Goal: Check status

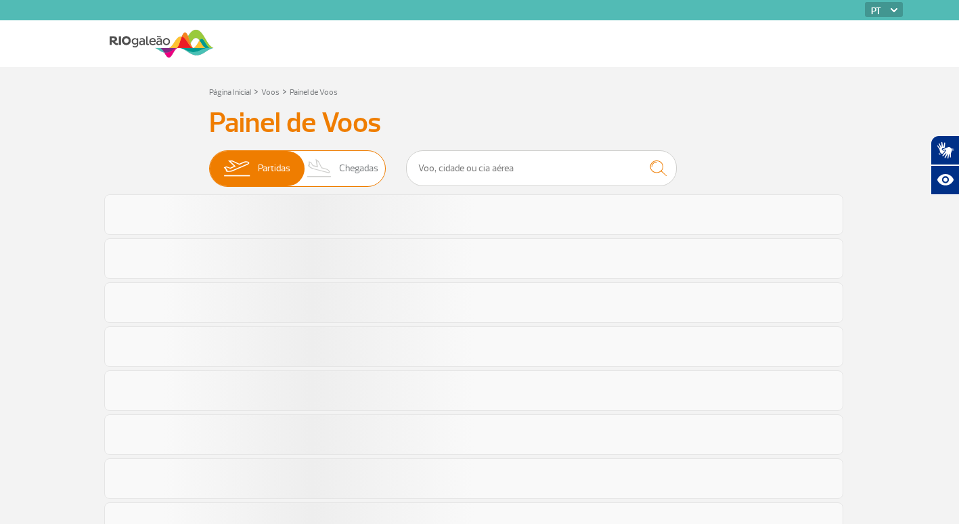
click at [355, 171] on span "Chegadas" at bounding box center [358, 168] width 39 height 35
click at [209, 162] on input "Partidas Chegadas" at bounding box center [209, 162] width 0 height 0
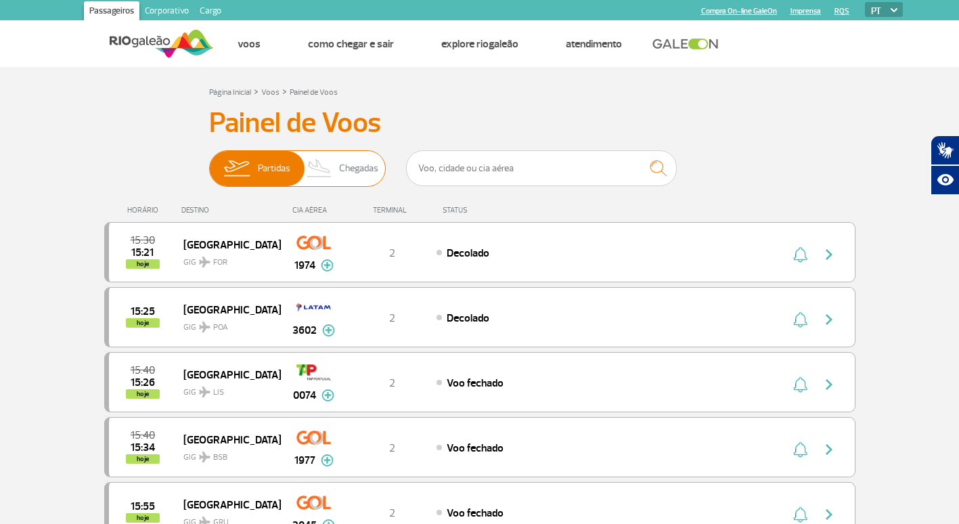
click at [355, 170] on span "Chegadas" at bounding box center [358, 168] width 39 height 35
click at [209, 162] on input "Partidas Chegadas" at bounding box center [209, 162] width 0 height 0
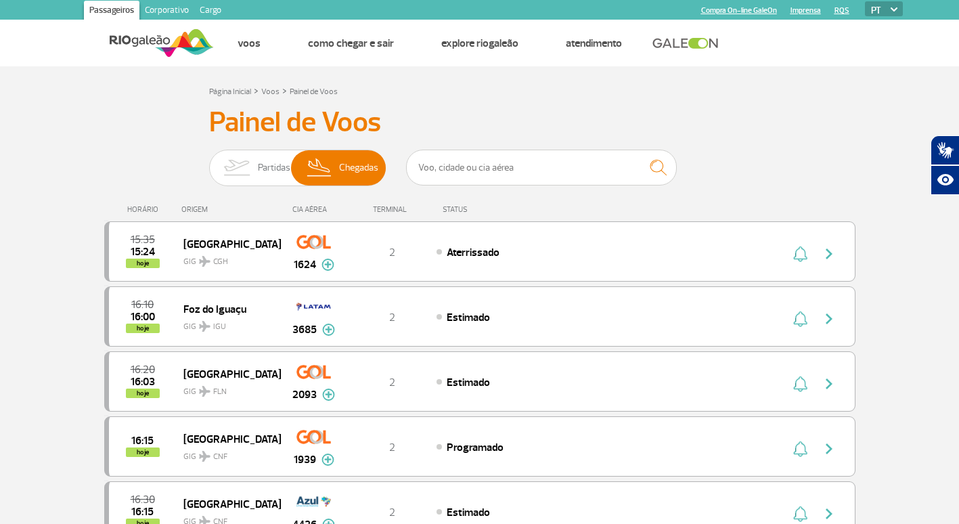
scroll to position [68, 0]
